Goal: Find specific page/section: Find specific page/section

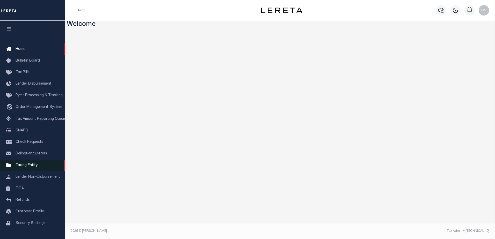
drag, startPoint x: 22, startPoint y: 168, endPoint x: 27, endPoint y: 165, distance: 5.7
click at [22, 167] on span "Taxing Entity" at bounding box center [27, 166] width 22 height 4
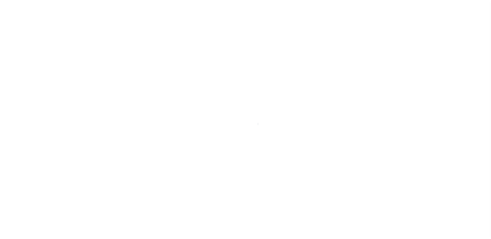
scroll to position [13, 0]
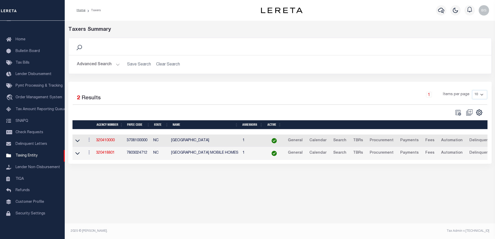
click at [89, 67] on button "Advanced Search" at bounding box center [98, 65] width 43 height 10
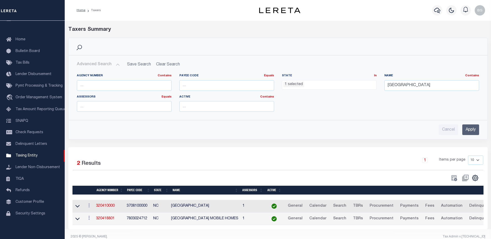
click at [289, 84] on li "1 selected" at bounding box center [294, 85] width 21 height 6
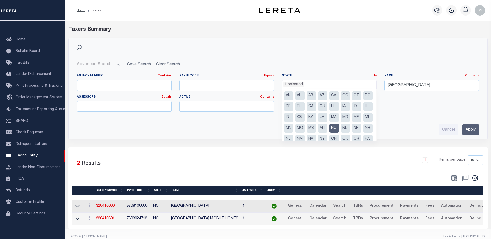
click at [330, 133] on li "NC" at bounding box center [334, 128] width 9 height 9
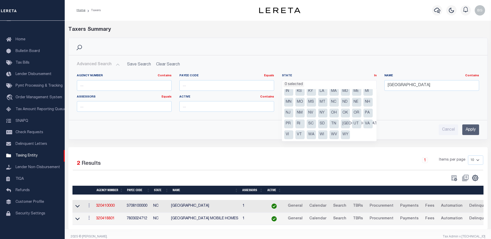
scroll to position [37, 0]
click at [294, 109] on li "NJ" at bounding box center [288, 113] width 9 height 9
select select "NJ"
click at [427, 84] on input "Guilford County" at bounding box center [432, 85] width 95 height 11
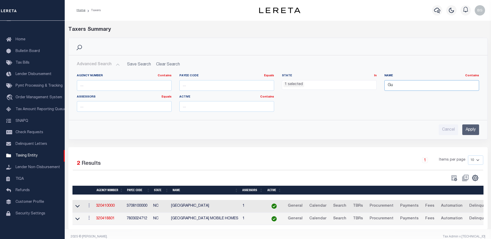
type input "G"
type input "Monroe Township"
click at [466, 126] on input "Apply" at bounding box center [471, 130] width 17 height 11
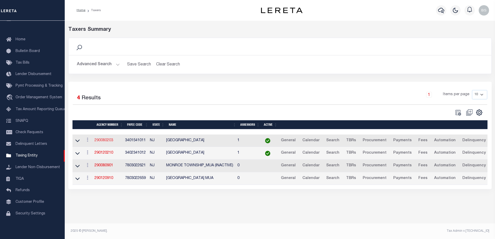
click at [108, 142] on link "290080203" at bounding box center [104, 141] width 19 height 4
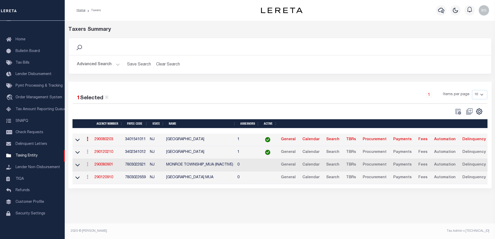
click at [108, 64] on button "Advanced Search" at bounding box center [98, 65] width 43 height 10
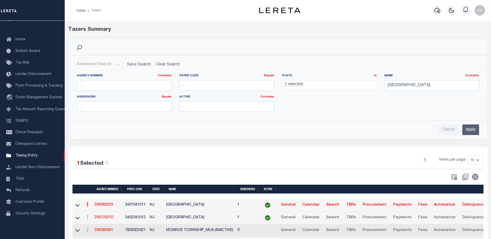
click at [291, 86] on li "1 selected" at bounding box center [294, 85] width 21 height 6
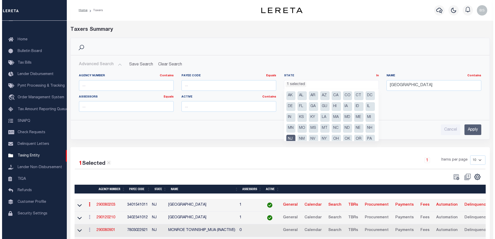
scroll to position [26, 0]
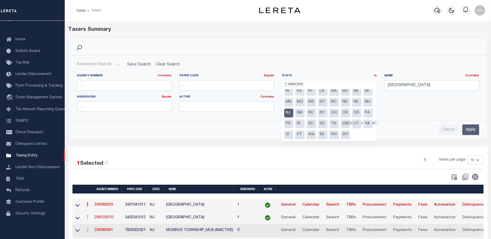
click at [294, 113] on li "NJ" at bounding box center [288, 113] width 9 height 9
click at [330, 107] on li "NC" at bounding box center [334, 102] width 9 height 9
select select "NC"
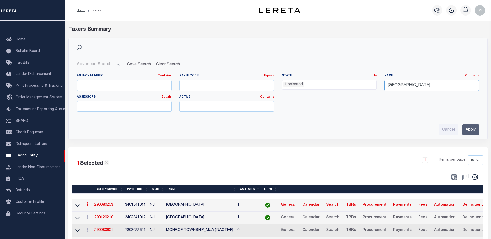
drag, startPoint x: 434, startPoint y: 80, endPoint x: 432, endPoint y: 83, distance: 3.5
click at [433, 82] on input "Monroe Township" at bounding box center [432, 85] width 95 height 11
type input "M"
type input "Guilford County"
drag, startPoint x: 467, startPoint y: 130, endPoint x: 466, endPoint y: 128, distance: 2.9
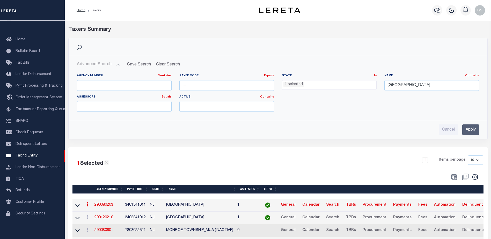
click at [467, 130] on input "Apply" at bounding box center [471, 130] width 17 height 11
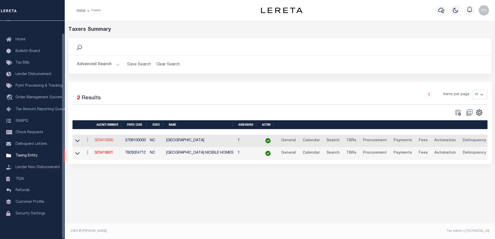
click at [112, 140] on link "320410000" at bounding box center [104, 141] width 19 height 4
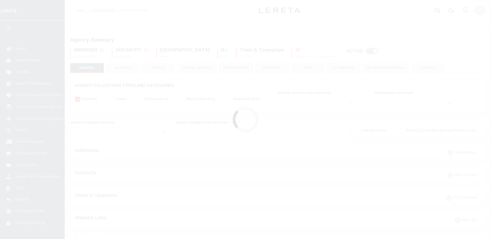
select select
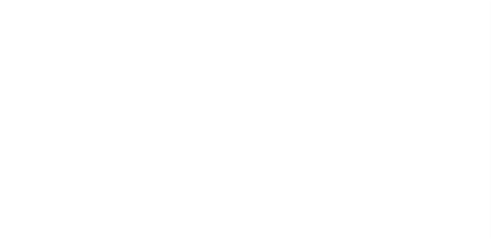
select select
